Goal: Task Accomplishment & Management: Complete application form

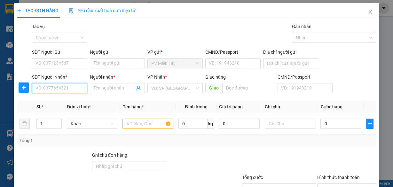
click at [74, 87] on input "SĐT Người Nhận *" at bounding box center [59, 88] width 55 height 10
type input "0977285870"
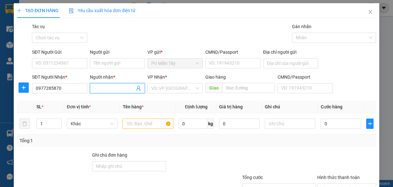
click at [105, 89] on input "Người nhận *" at bounding box center [114, 88] width 41 height 7
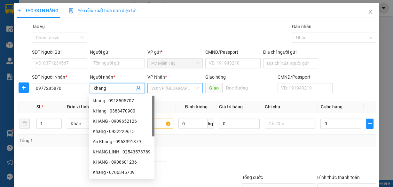
type input "khang"
click at [177, 91] on input "search" at bounding box center [172, 88] width 43 height 10
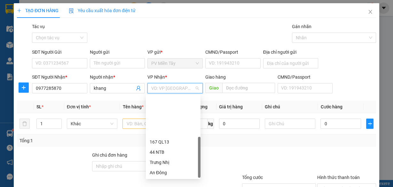
scroll to position [51, 0]
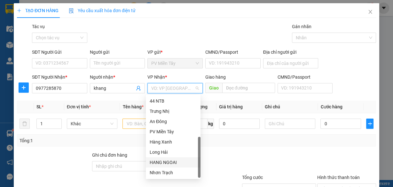
click at [169, 165] on div "HANG NGOAI" at bounding box center [173, 162] width 47 height 7
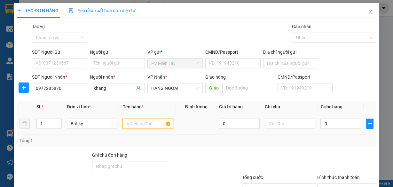
click at [134, 122] on input "text" at bounding box center [147, 124] width 51 height 10
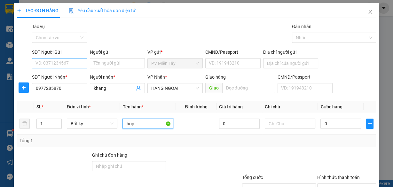
type input "hop"
click at [52, 65] on input "SĐT Người Gửi" at bounding box center [59, 63] width 55 height 10
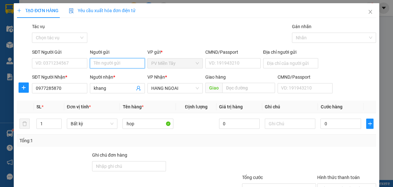
click at [102, 62] on input "Người gửi" at bounding box center [117, 63] width 55 height 10
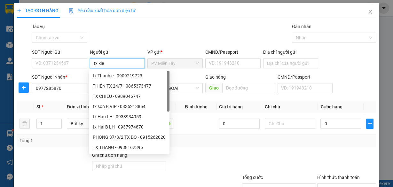
type input "tx kiet"
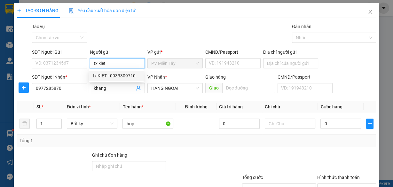
click at [105, 76] on div "tx KIET - 0933309710" at bounding box center [116, 75] width 47 height 7
type input "0933309710"
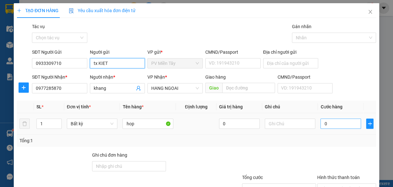
type input "tx KIET"
click at [330, 124] on input "0" at bounding box center [340, 124] width 41 height 10
type input "4"
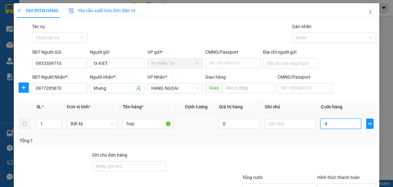
type input "40"
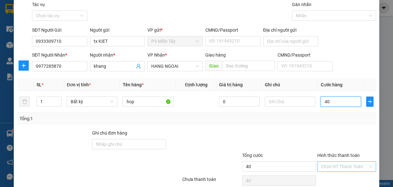
scroll to position [49, 0]
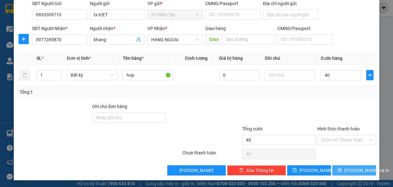
type input "40.000"
click at [352, 168] on span "[PERSON_NAME] và In" at bounding box center [366, 170] width 45 height 7
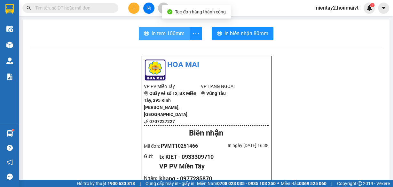
click at [171, 29] on button "In tem 100mm" at bounding box center [164, 33] width 51 height 13
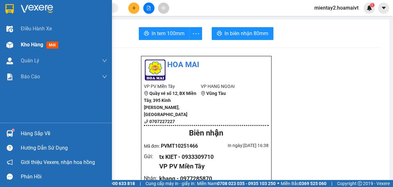
click at [32, 43] on span "Kho hàng" at bounding box center [32, 45] width 22 height 6
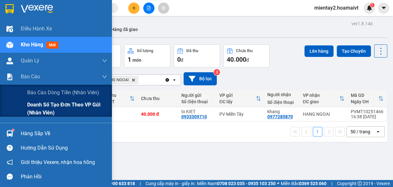
click at [38, 108] on span "Doanh số tạo đơn theo VP gửi (nhân viên)" at bounding box center [67, 109] width 80 height 16
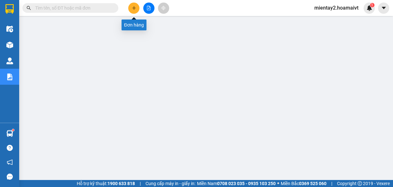
click at [135, 8] on icon "plus" at bounding box center [134, 8] width 4 height 4
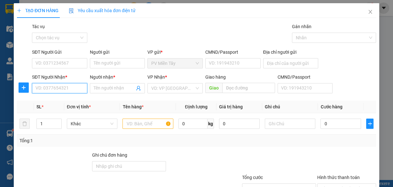
click at [75, 89] on input "SĐT Người Nhận *" at bounding box center [59, 88] width 55 height 10
click at [71, 89] on input "SĐT Người Nhận *" at bounding box center [59, 88] width 55 height 10
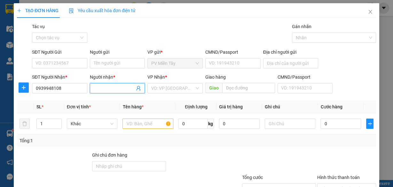
click at [110, 89] on input "Người nhận *" at bounding box center [114, 88] width 41 height 7
click at [70, 90] on input "0939948108" at bounding box center [59, 88] width 55 height 10
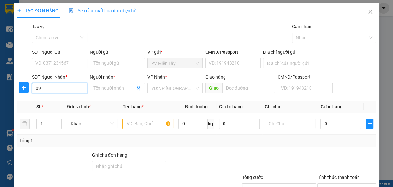
type input "0"
type input "0787958917"
click at [64, 101] on div "0787958917 - Tin" at bounding box center [58, 100] width 47 height 7
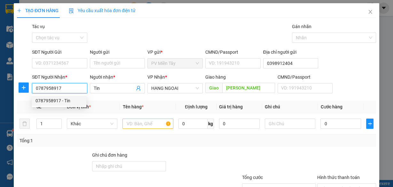
type input "0398912404"
type input "Tin"
type input "[PERSON_NAME]"
type input "0787958917"
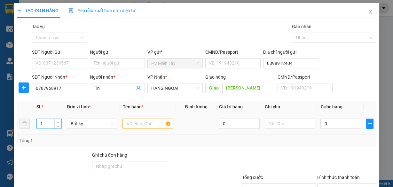
type input "2"
click at [57, 121] on icon "up" at bounding box center [58, 122] width 2 height 2
click at [105, 60] on input "Người gửi" at bounding box center [117, 63] width 55 height 10
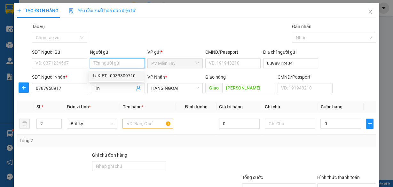
click at [104, 75] on div "tx KIET - 0933309710" at bounding box center [116, 75] width 47 height 7
type input "0933309710"
type input "tx KIET"
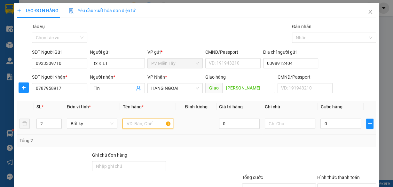
click at [147, 125] on input "text" at bounding box center [147, 124] width 51 height 10
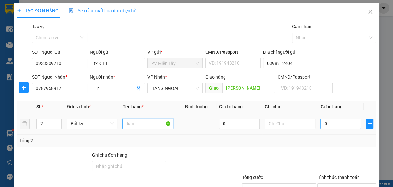
type input "bao"
click at [342, 125] on input "0" at bounding box center [340, 124] width 41 height 10
type input "8"
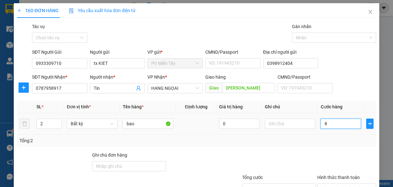
type input "80"
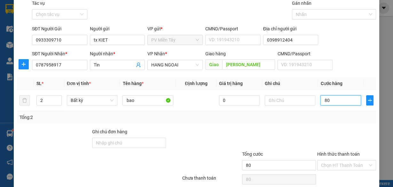
scroll to position [49, 0]
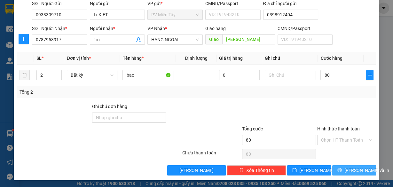
type input "80.000"
click at [351, 170] on span "[PERSON_NAME] và In" at bounding box center [366, 170] width 45 height 7
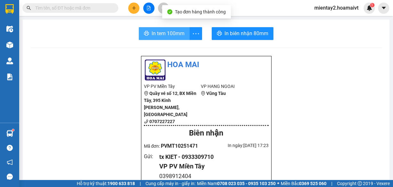
click at [178, 36] on span "In tem 100mm" at bounding box center [168, 33] width 33 height 8
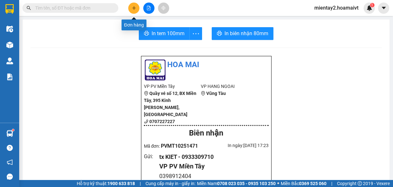
click at [135, 9] on icon "plus" at bounding box center [134, 8] width 4 height 4
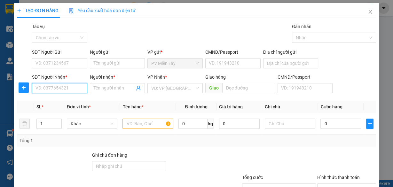
click at [80, 88] on input "SĐT Người Nhận *" at bounding box center [59, 88] width 55 height 10
type input "0385575"
click at [64, 100] on div "0385575590 - Long" at bounding box center [58, 100] width 47 height 7
type input "0961275672 Ngan"
type input "0385575590"
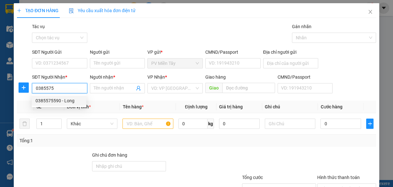
type input "Long"
type input "Chinfon"
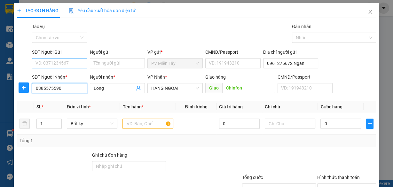
type input "0385575590"
click at [81, 62] on input "SĐT Người Gửi" at bounding box center [59, 63] width 55 height 10
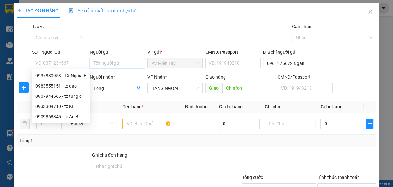
click at [103, 62] on input "Người gửi" at bounding box center [117, 63] width 55 height 10
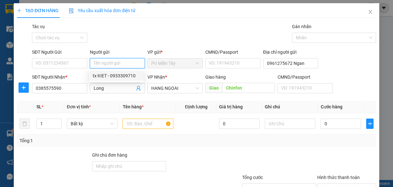
click at [106, 77] on div "tx KIET - 0933309710" at bounding box center [116, 75] width 47 height 7
type input "0933309710"
type input "tx KIET"
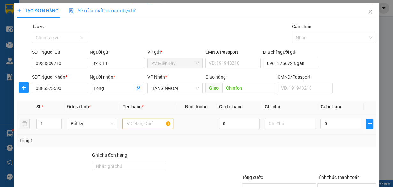
click at [143, 124] on input "text" at bounding box center [147, 124] width 51 height 10
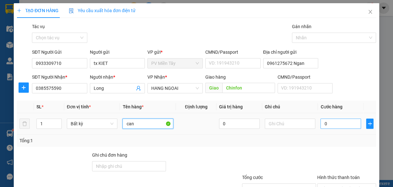
type input "can"
click at [333, 122] on input "0" at bounding box center [340, 124] width 41 height 10
type input "4"
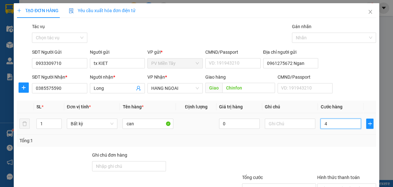
type input "40"
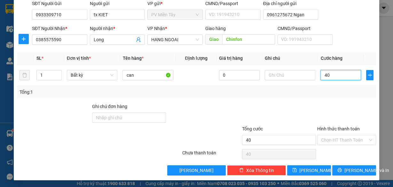
scroll to position [49, 0]
type input "40.000"
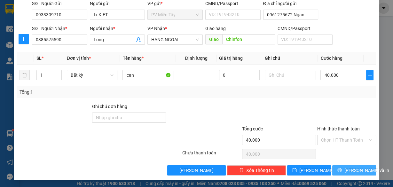
click at [352, 169] on span "[PERSON_NAME] và In" at bounding box center [366, 170] width 45 height 7
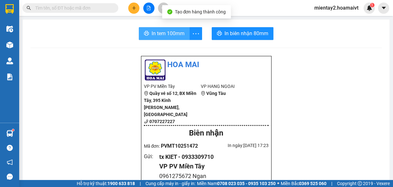
click at [168, 31] on span "In tem 100mm" at bounding box center [168, 33] width 33 height 8
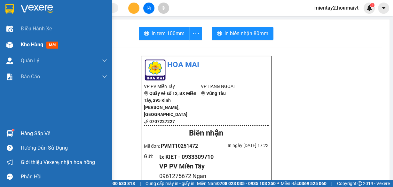
click at [34, 44] on span "Kho hàng" at bounding box center [32, 45] width 22 height 6
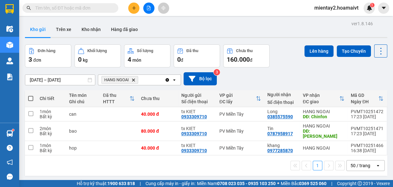
click at [30, 97] on span at bounding box center [30, 98] width 5 height 5
click at [31, 95] on input "checkbox" at bounding box center [31, 95] width 0 height 0
checkbox input "true"
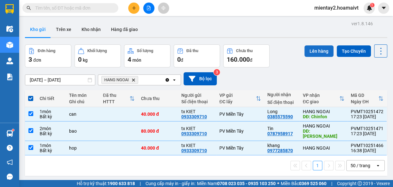
click at [317, 52] on button "Lên hàng" at bounding box center [318, 51] width 29 height 12
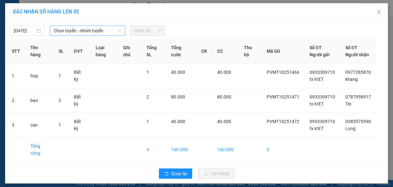
click at [85, 31] on span "Chọn tuyến - nhóm tuyến" at bounding box center [87, 31] width 67 height 10
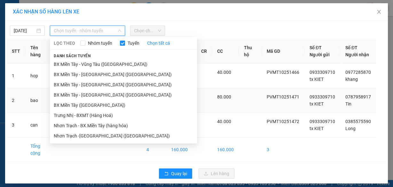
click at [93, 102] on li "BX Miền Tây ([GEOGRAPHIC_DATA])" at bounding box center [123, 105] width 147 height 10
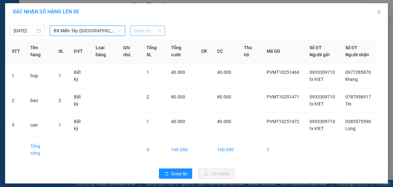
click at [144, 29] on span "Chọn chuyến" at bounding box center [147, 31] width 27 height 10
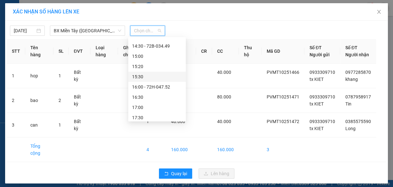
scroll to position [368, 0]
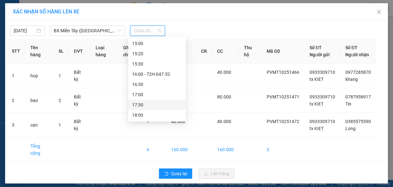
click at [144, 104] on div "17:30" at bounding box center [157, 104] width 50 height 7
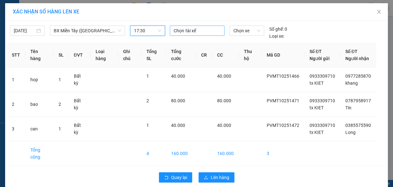
click at [187, 29] on div at bounding box center [196, 31] width 51 height 8
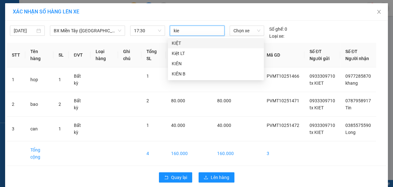
type input "kiet"
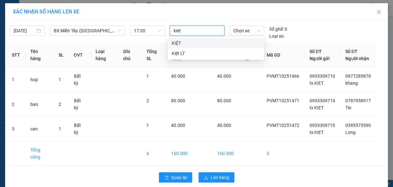
click at [184, 43] on div "KIỆT" at bounding box center [216, 43] width 88 height 7
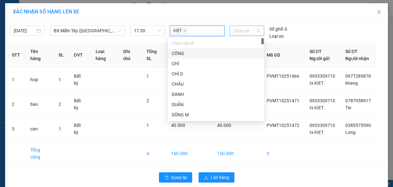
click at [247, 30] on span "Chọn xe" at bounding box center [246, 31] width 27 height 10
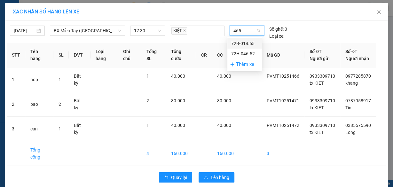
type input "4652"
click at [244, 42] on div "72H-046.52" at bounding box center [244, 43] width 27 height 7
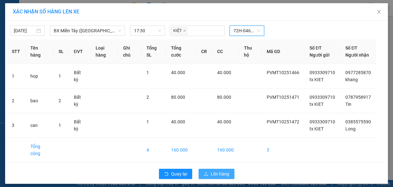
click at [218, 177] on span "Lên hàng" at bounding box center [220, 173] width 19 height 7
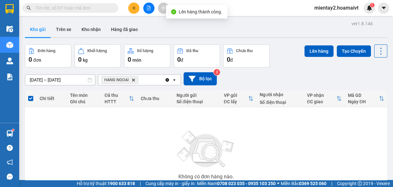
click at [132, 78] on span "HANG NGOAI Delete" at bounding box center [119, 80] width 37 height 8
click at [132, 78] on icon "Delete" at bounding box center [133, 80] width 4 height 4
